Goal: Task Accomplishment & Management: Use online tool/utility

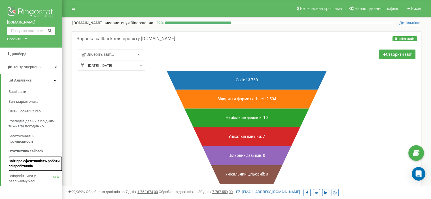
click at [29, 165] on span "Звіт про ефективність роботи співробітників" at bounding box center [33, 164] width 51 height 10
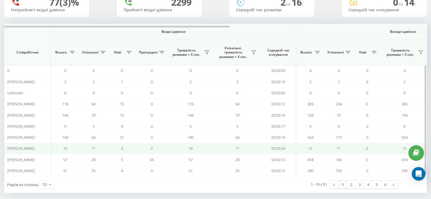
scroll to position [52, 0]
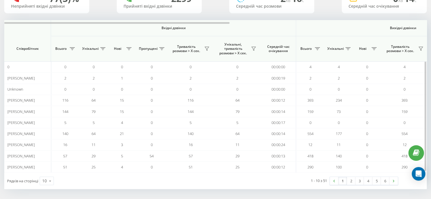
click at [63, 50] on span "Всього" at bounding box center [61, 48] width 14 height 5
click at [67, 48] on span "Всього" at bounding box center [61, 48] width 14 height 5
click at [74, 50] on button at bounding box center [72, 48] width 8 height 9
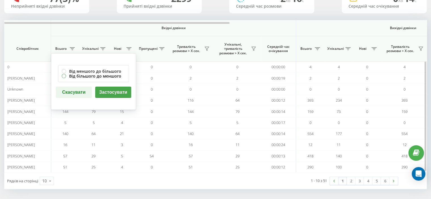
click at [64, 76] on label "Від більшого до меншого" at bounding box center [93, 76] width 63 height 5
radio input "true"
click at [105, 92] on button "Застосувати" at bounding box center [113, 92] width 36 height 11
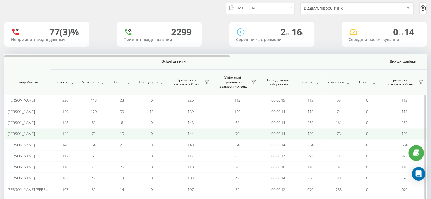
scroll to position [28, 0]
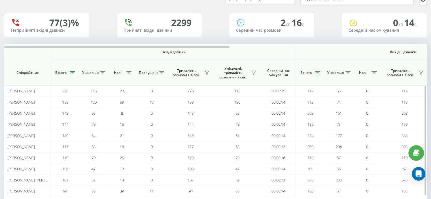
click at [319, 74] on icon at bounding box center [316, 72] width 5 height 3
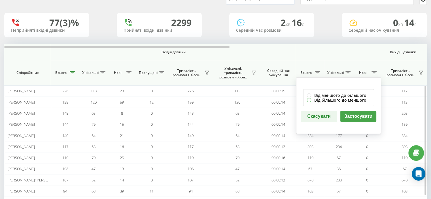
click at [315, 100] on label "Від більшого до меншого" at bounding box center [338, 100] width 63 height 5
radio input "true"
click at [362, 115] on button "Застосувати" at bounding box center [358, 116] width 36 height 11
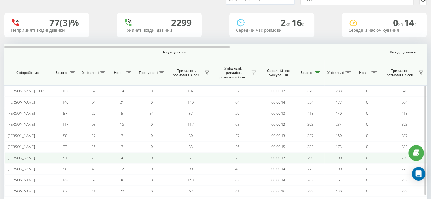
scroll to position [52, 0]
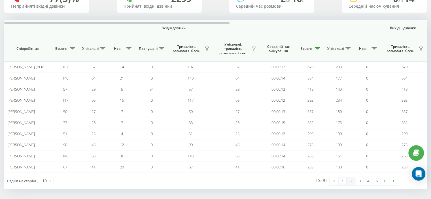
click at [350, 180] on link "2" at bounding box center [350, 181] width 8 height 8
